Goal: Check status: Check status

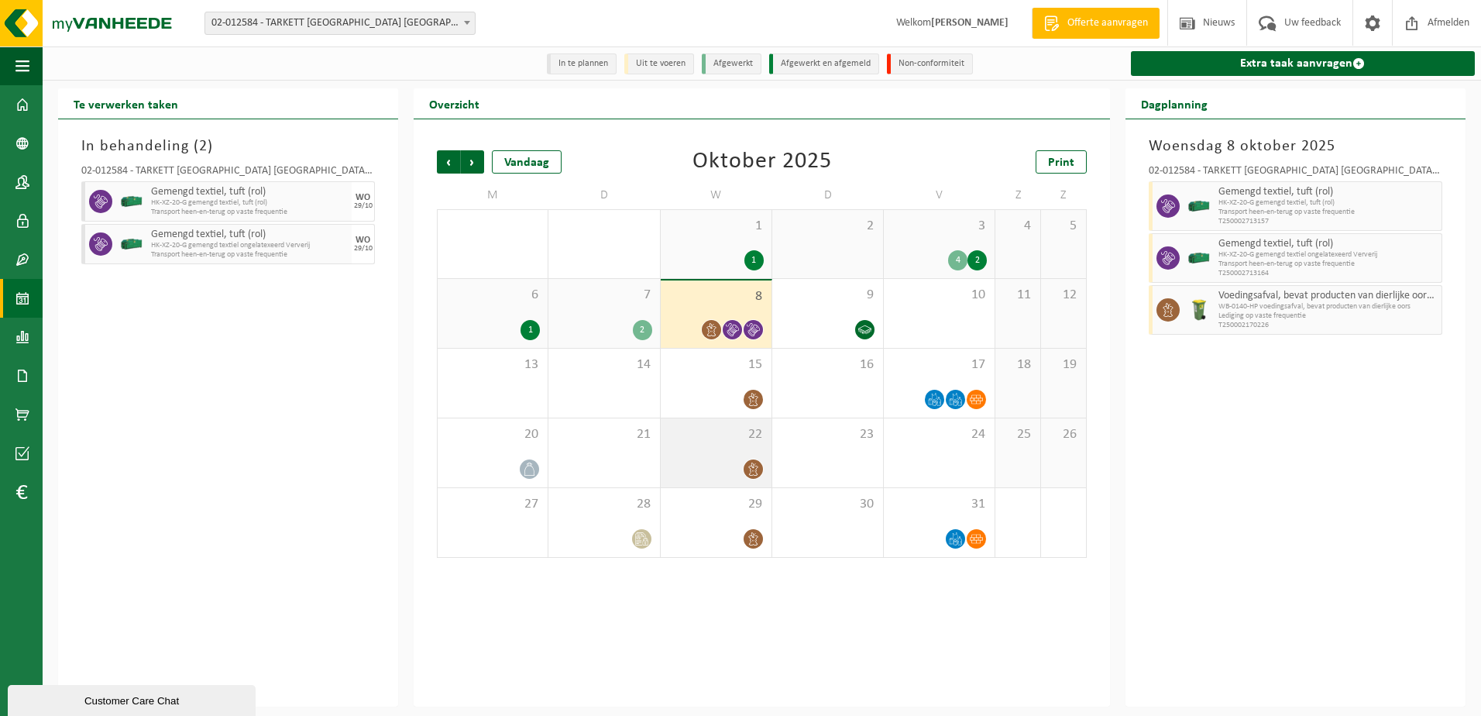
click at [709, 459] on div at bounding box center [715, 469] width 95 height 21
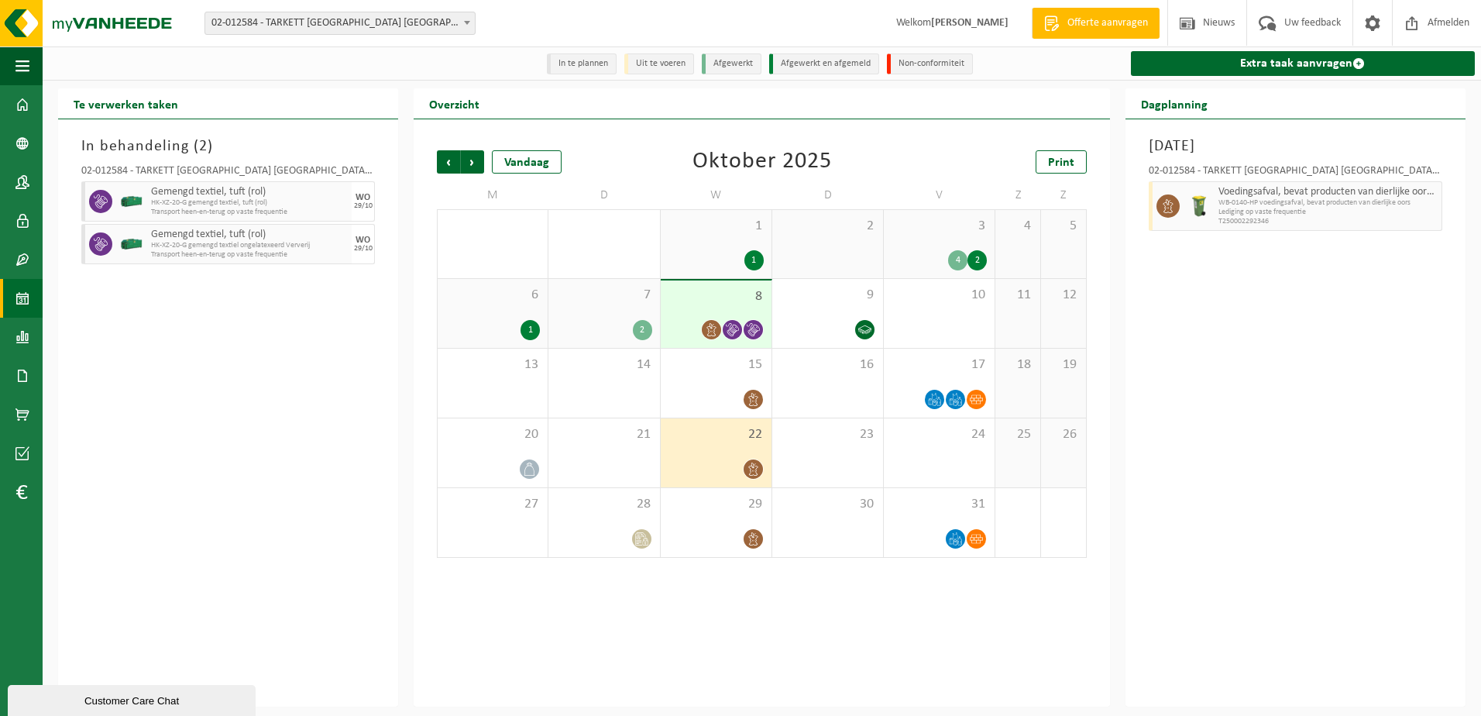
click at [693, 285] on div "8" at bounding box center [716, 313] width 111 height 67
